Goal: Information Seeking & Learning: Find specific fact

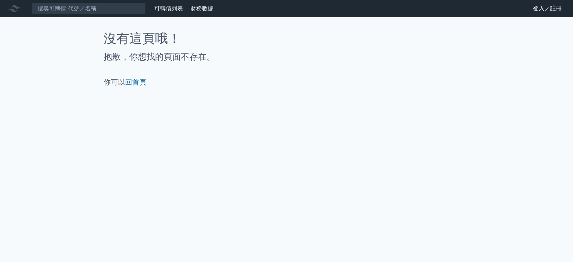
click at [539, 4] on link "登入／註冊" at bounding box center [547, 8] width 40 height 11
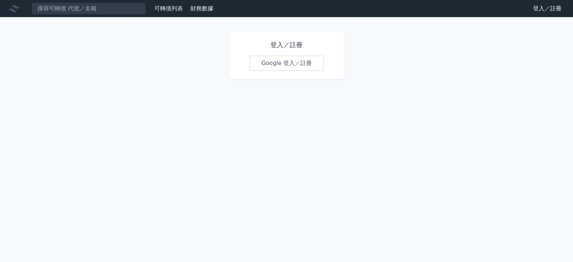
click at [316, 69] on link "Google 登入／註冊" at bounding box center [286, 63] width 74 height 15
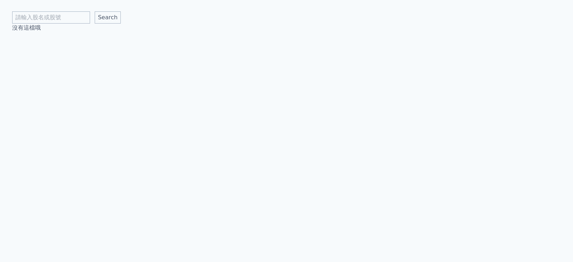
click at [66, 21] on input "text" at bounding box center [51, 17] width 78 height 12
type input "宜特"
click at [95, 11] on input "Search" at bounding box center [108, 17] width 26 height 12
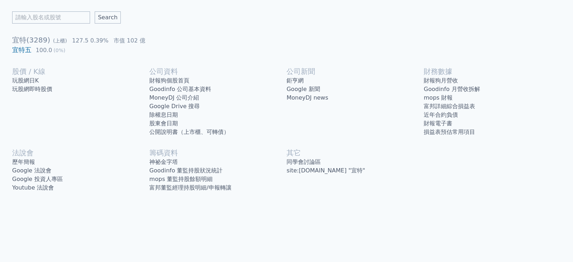
click at [180, 159] on link "神祕金字塔" at bounding box center [217, 162] width 137 height 9
